Goal: Task Accomplishment & Management: Manage account settings

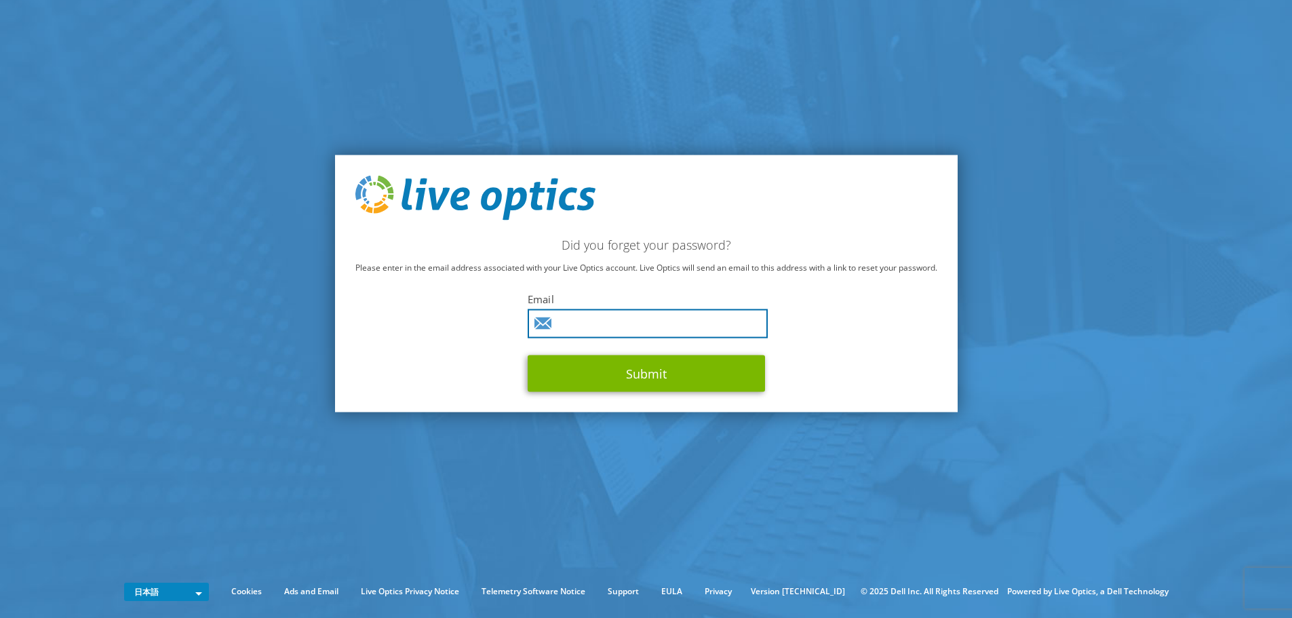
drag, startPoint x: 0, startPoint y: 0, endPoint x: 619, endPoint y: 317, distance: 695.2
click at [619, 317] on input "text" at bounding box center [648, 323] width 240 height 29
type input "[EMAIL_ADDRESS][DOMAIN_NAME]"
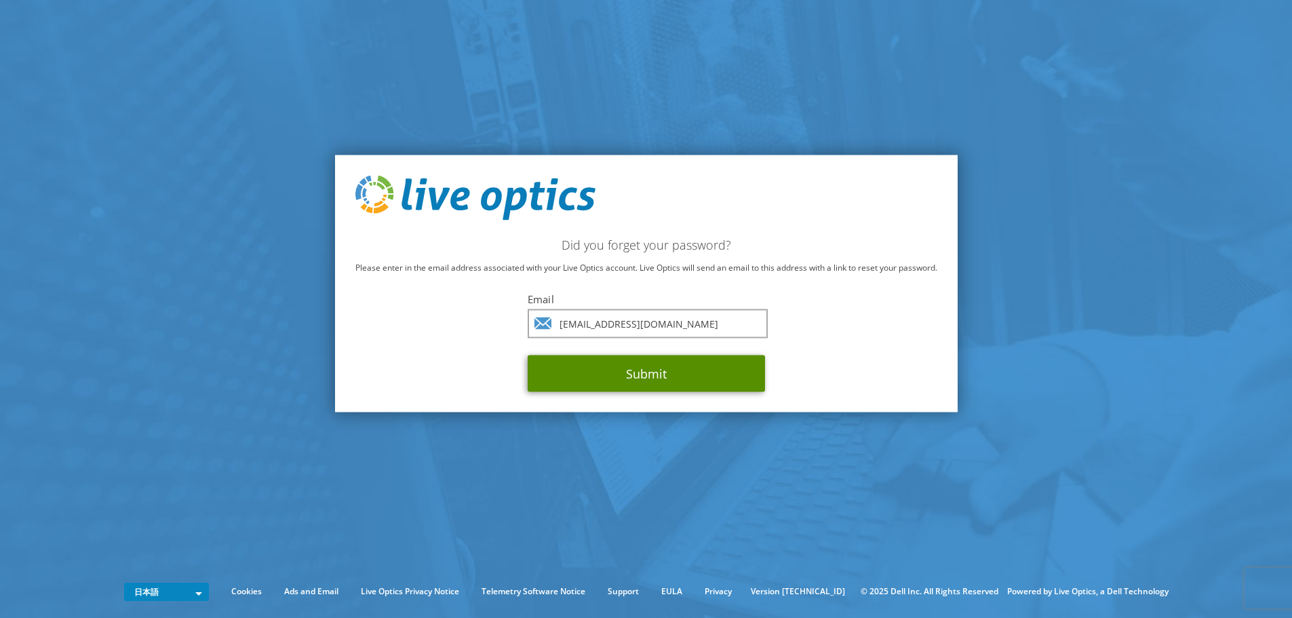
click at [645, 366] on button "Submit" at bounding box center [646, 373] width 237 height 37
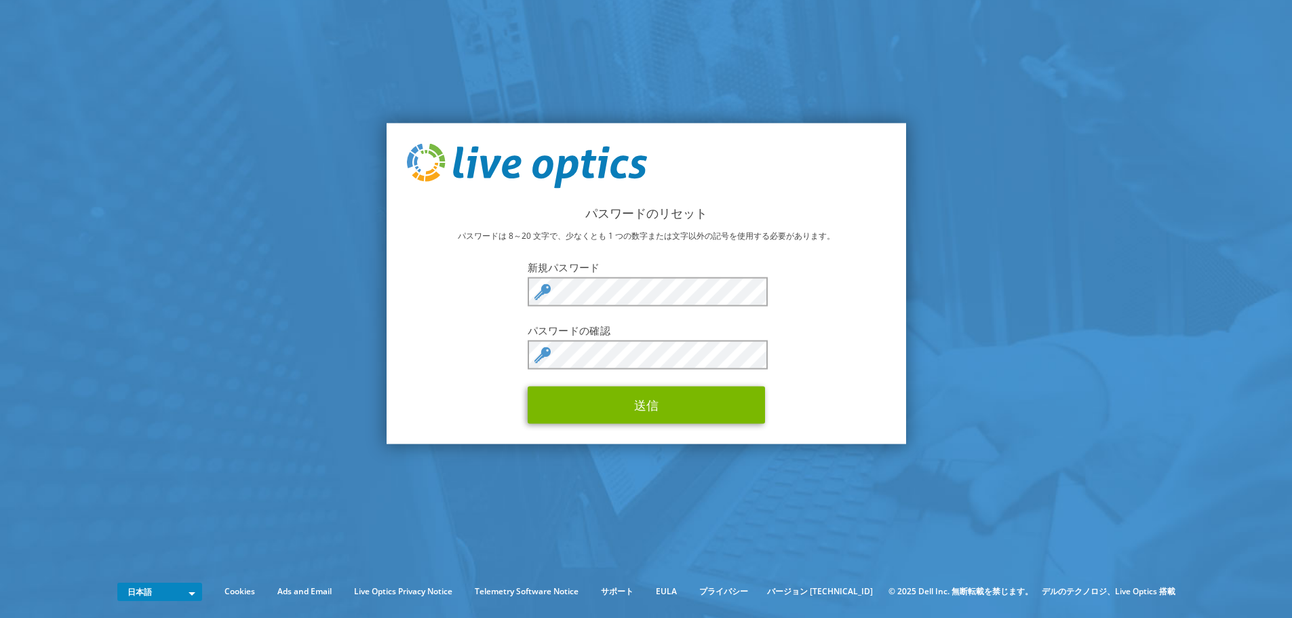
click at [623, 339] on form "新規パスワード パスワードの確認 送信" at bounding box center [646, 341] width 237 height 163
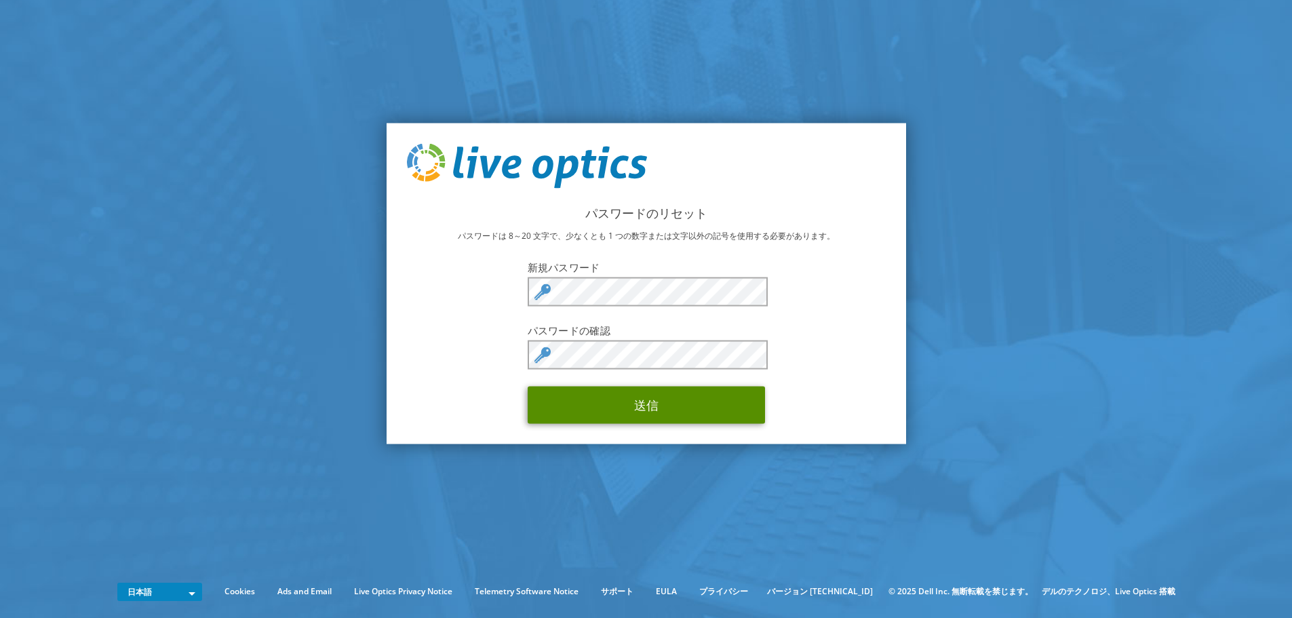
click at [638, 412] on button "送信" at bounding box center [646, 404] width 237 height 37
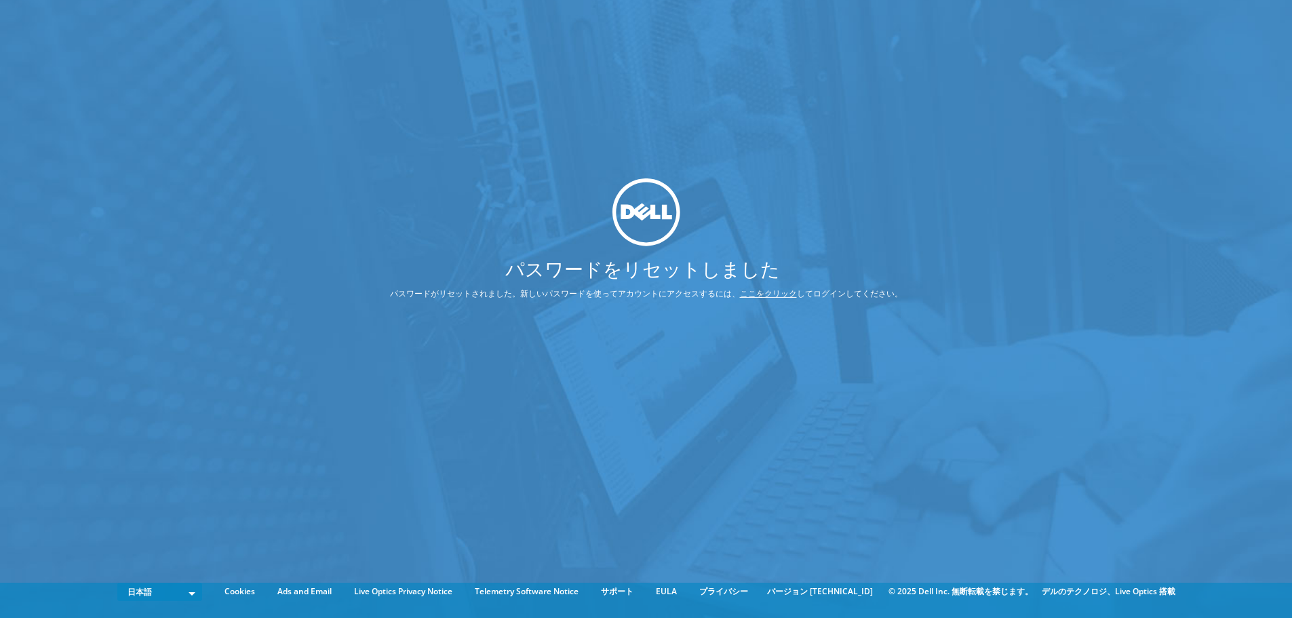
click at [765, 292] on link "ここをクリック" at bounding box center [768, 294] width 57 height 12
